Goal: Obtain resource: Download file/media

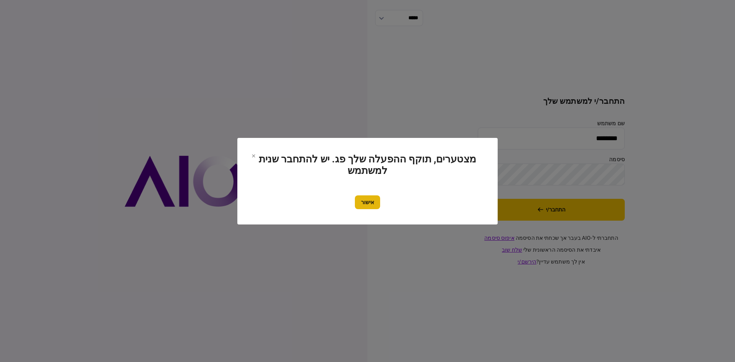
click at [377, 203] on button "אישור" at bounding box center [367, 202] width 25 height 14
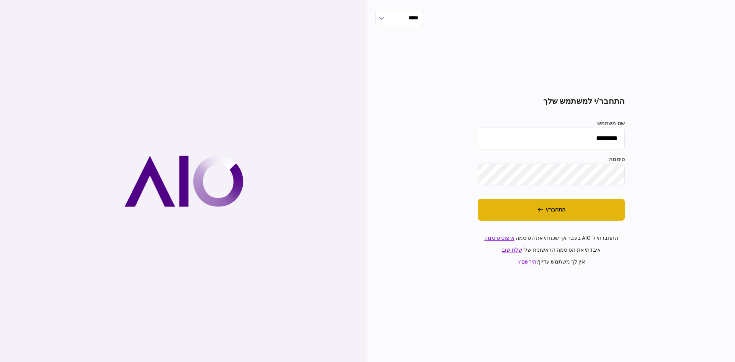
click at [521, 208] on button "התחבר/י" at bounding box center [551, 210] width 147 height 22
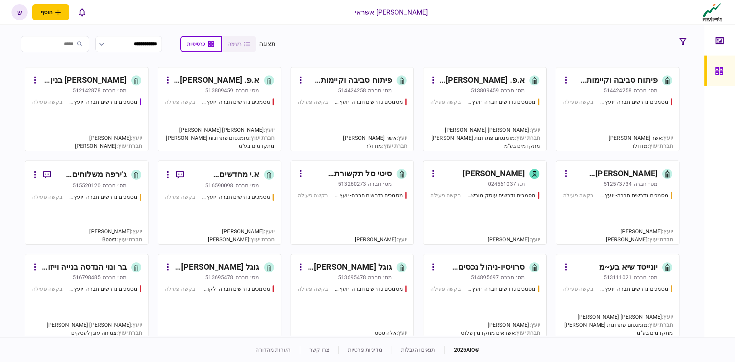
scroll to position [191, 0]
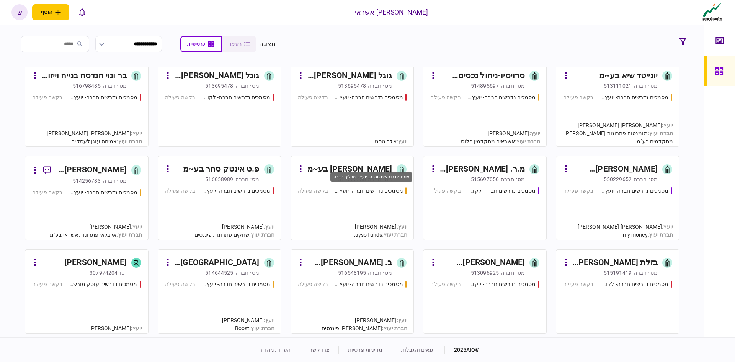
click at [374, 162] on link "[PERSON_NAME] בע~מ [PERSON_NAME]׳ חברה 514565530 מסמכים נדרשים חברה- יועץ - תהל…" at bounding box center [353, 198] width 124 height 84
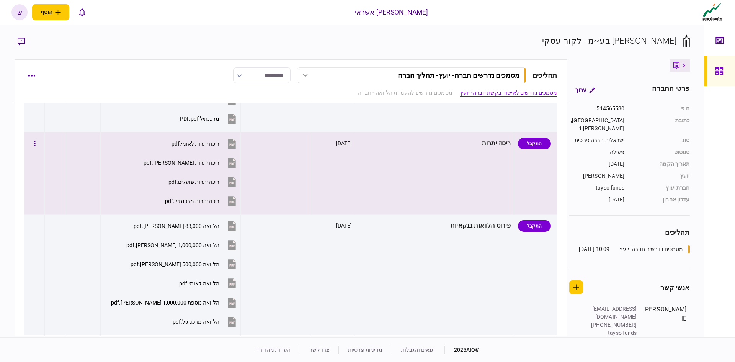
scroll to position [191, 0]
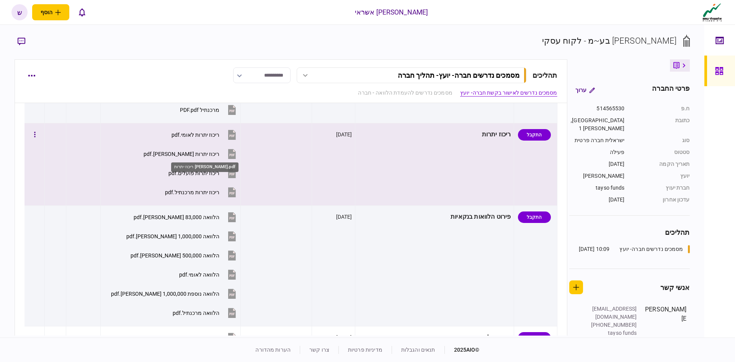
click at [205, 155] on div "ריכוז יתרות [PERSON_NAME].pdf" at bounding box center [182, 154] width 76 height 6
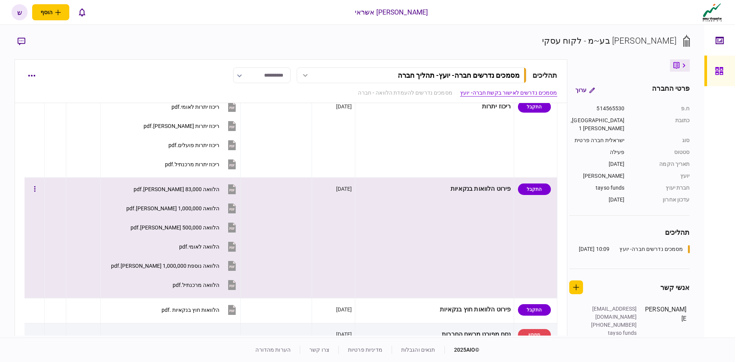
scroll to position [268, 0]
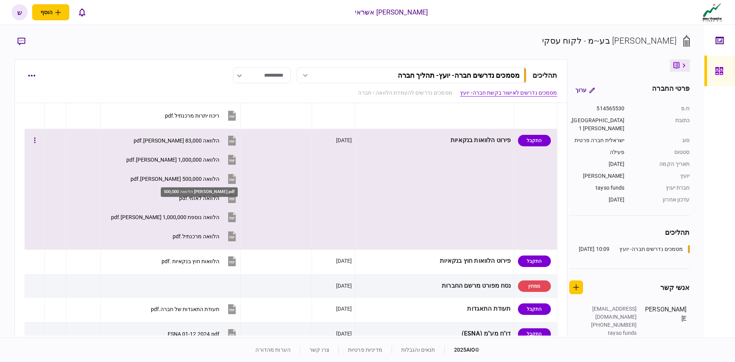
click at [203, 179] on div "הלוואה 500,000 [PERSON_NAME].pdf" at bounding box center [175, 179] width 89 height 6
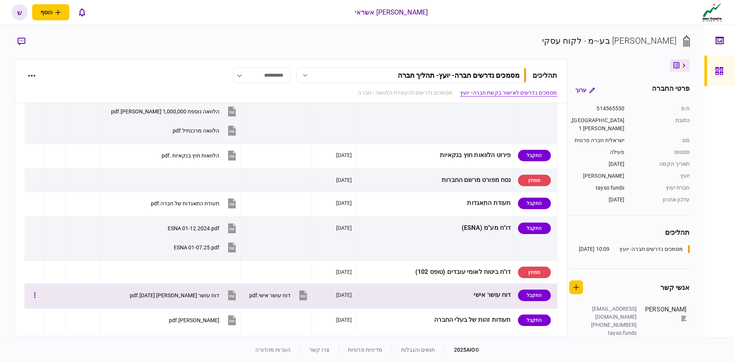
scroll to position [421, 0]
